Goal: Information Seeking & Learning: Learn about a topic

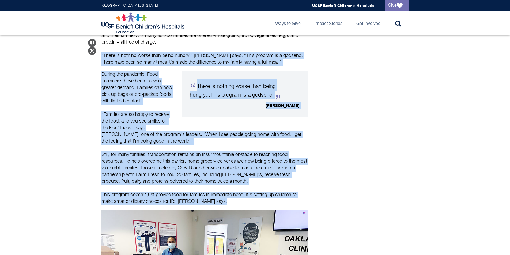
scroll to position [309, 0]
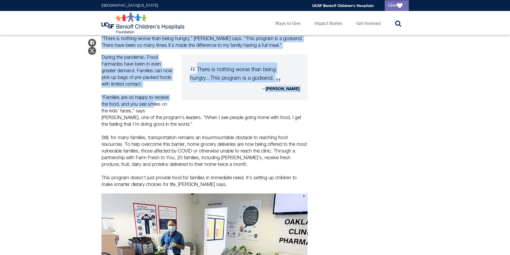
drag, startPoint x: 102, startPoint y: 134, endPoint x: 164, endPoint y: 103, distance: 69.5
click at [157, 102] on div "[PERSON_NAME] lives with her two grandsons. The [DEMOGRAPHIC_DATA] is over six …" at bounding box center [204, 177] width 206 height 525
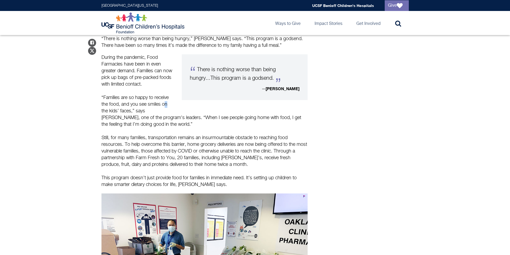
click at [168, 104] on p "“Families are so happy to receive the food, and you see smiles on the kids’ fac…" at bounding box center [204, 110] width 206 height 33
click at [160, 113] on p "“Families are so happy to receive the food, and you see smiles on the kids’ fac…" at bounding box center [204, 110] width 206 height 33
drag, startPoint x: 190, startPoint y: 117, endPoint x: 172, endPoint y: 121, distance: 17.9
click at [184, 118] on p "“Families are so happy to receive the food, and you see smiles on the kids’ fac…" at bounding box center [204, 110] width 206 height 33
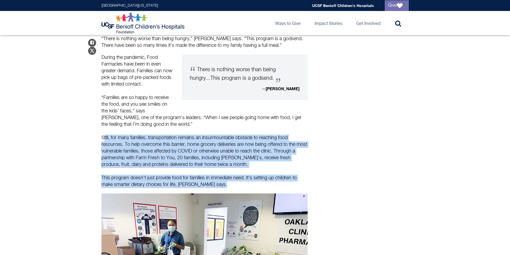
drag, startPoint x: 104, startPoint y: 137, endPoint x: 242, endPoint y: 190, distance: 147.7
click at [242, 190] on div "[PERSON_NAME] lives with her two grandsons. The [DEMOGRAPHIC_DATA] is over six …" at bounding box center [204, 177] width 206 height 525
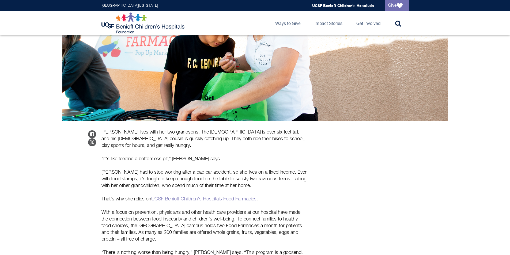
scroll to position [0, 0]
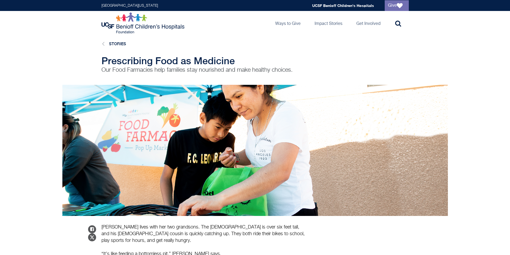
click at [56, 71] on div "Prescribing Food as Medicine Our Food Farmacies help families stay nourished an…" at bounding box center [255, 64] width 510 height 19
